Goal: Information Seeking & Learning: Learn about a topic

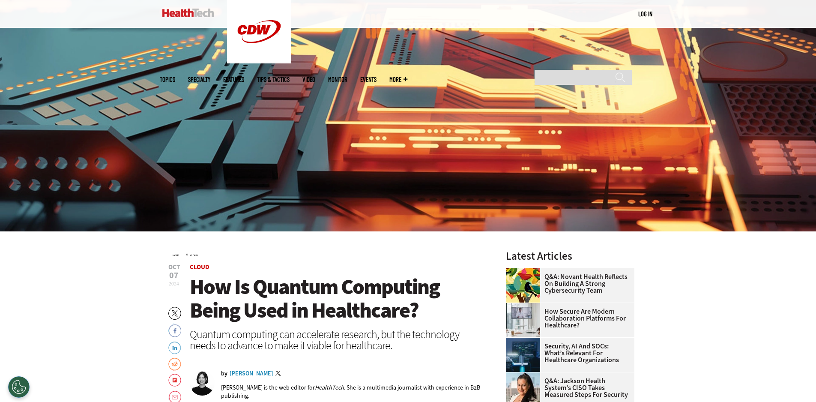
scroll to position [129, 0]
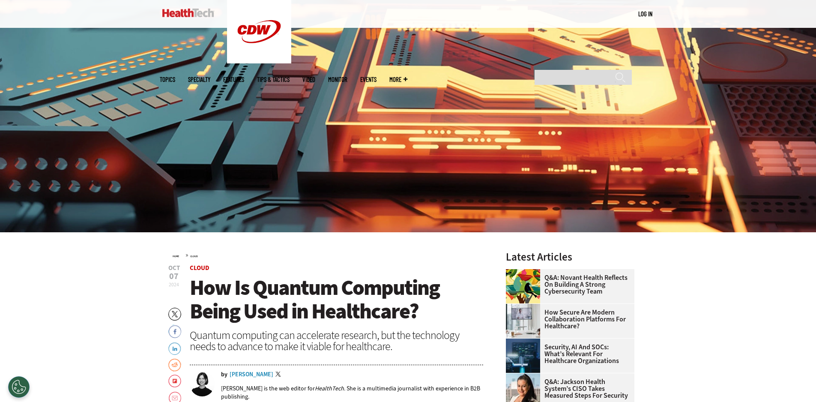
click at [690, 6] on div "MENU Log in Mobile menu Topics Artificial Intelligence Cloud Data Analytics Dat…" at bounding box center [408, 14] width 816 height 28
drag, startPoint x: 612, startPoint y: 0, endPoint x: 695, endPoint y: 296, distance: 307.5
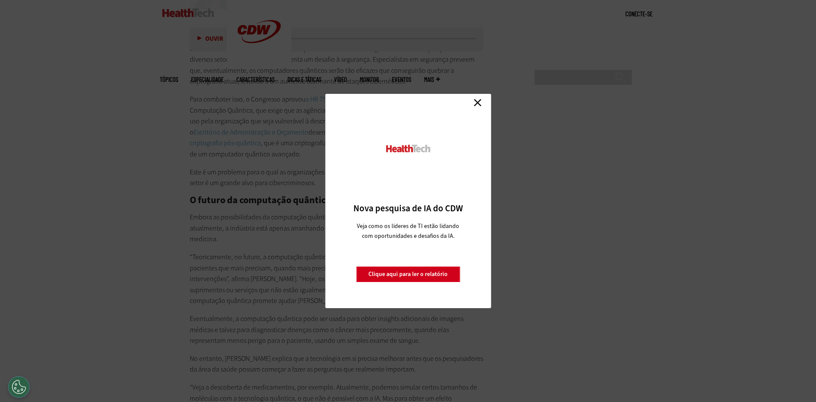
scroll to position [2057, 0]
click at [477, 101] on link "Fechar" at bounding box center [477, 102] width 13 height 13
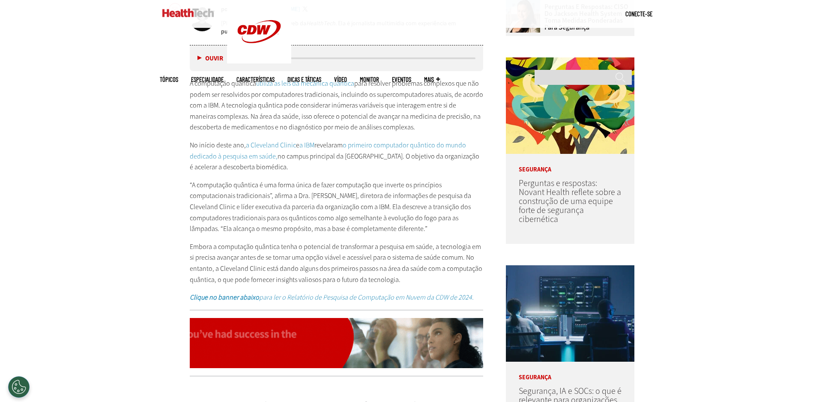
scroll to position [471, 0]
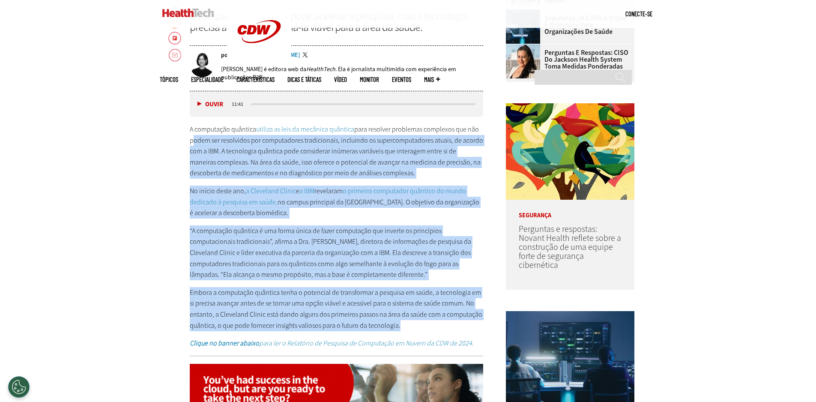
drag, startPoint x: 401, startPoint y: 327, endPoint x: 187, endPoint y: 137, distance: 286.5
copy div "lorem ips dolorsitam con adipiscingel seddoeiusmod, temporinc ut laboreetdolore…"
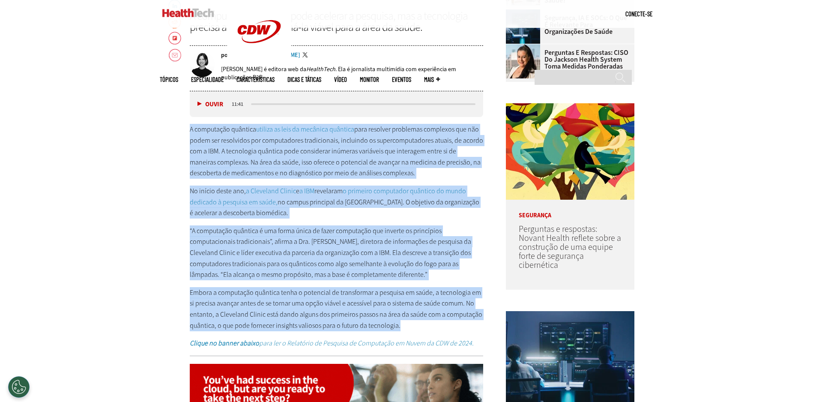
drag, startPoint x: 189, startPoint y: 126, endPoint x: 401, endPoint y: 329, distance: 294.0
copy div "L ipsumdolor sitametc adipisc el sedd ei temporin utlabore etdo magnaali enimad…"
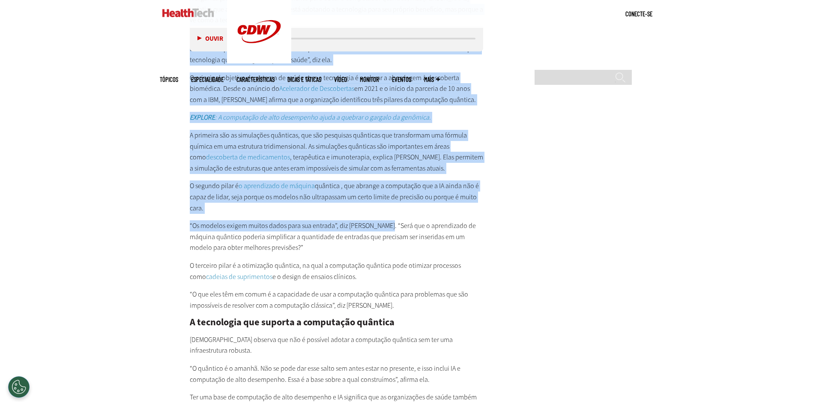
scroll to position [1500, 0]
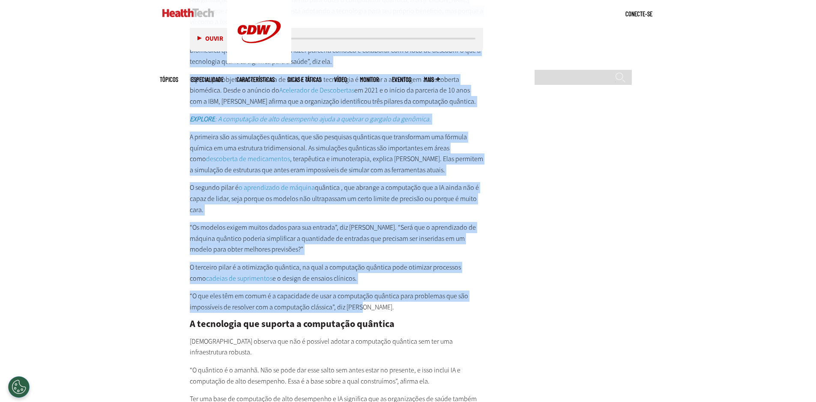
drag, startPoint x: 189, startPoint y: 127, endPoint x: 390, endPoint y: 307, distance: 269.8
click at [390, 307] on article "[DATE] Twitter Facebook LinkedIn Reddit Flipboard E-mail Nuvem Como a computaçã…" at bounding box center [328, 231] width 311 height 2674
copy div "Loremipsumdolo s Ametcons Adipis e s Doeiusmo te Incididu utl e Doloremagn Aliq…"
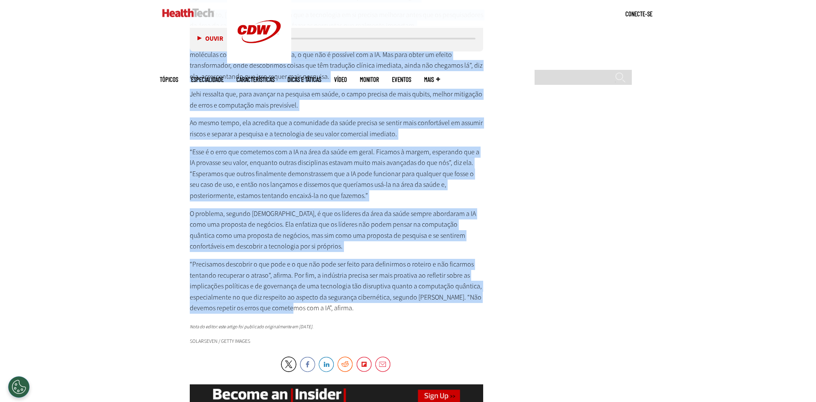
scroll to position [2399, 0]
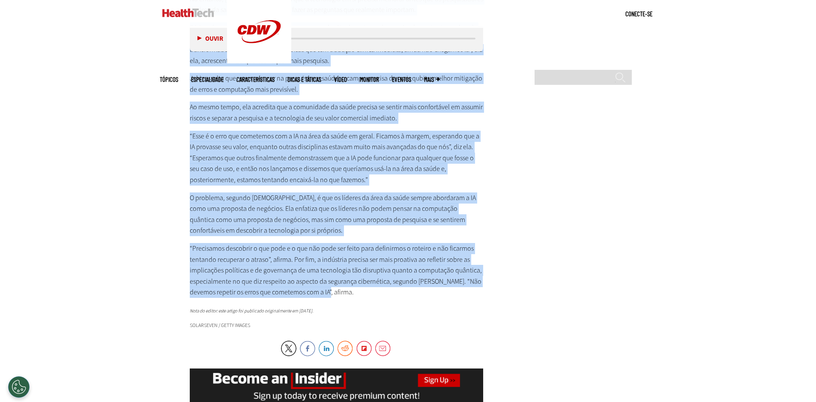
drag, startPoint x: 189, startPoint y: 211, endPoint x: 334, endPoint y: 279, distance: 160.3
copy div "L ipsumd si ametconsec adipisci el seddo Eiusmo te incididuntutla et doloremagn…"
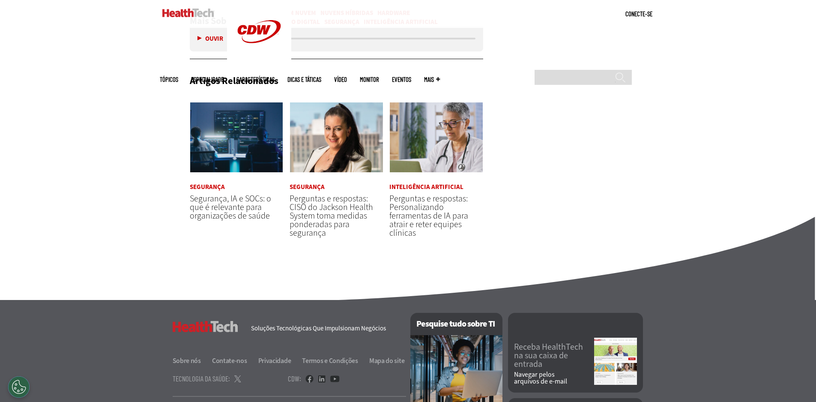
scroll to position [2828, 0]
